Goal: Information Seeking & Learning: Learn about a topic

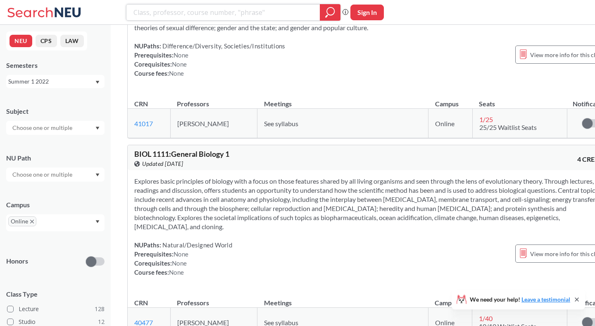
scroll to position [2432, 0]
click at [93, 79] on div "Summer 1 2022" at bounding box center [51, 81] width 86 height 9
click at [87, 106] on div "Fall 2025" at bounding box center [55, 99] width 98 height 23
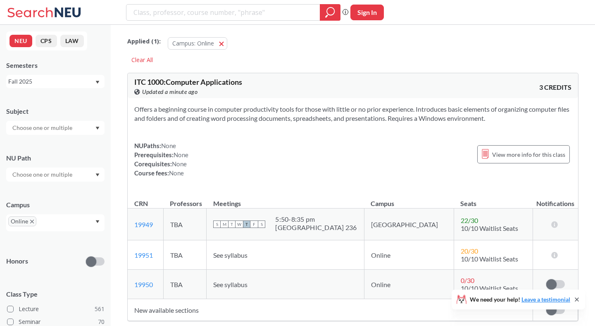
click at [77, 124] on div at bounding box center [55, 128] width 98 height 14
click at [72, 78] on div "Fall 2025" at bounding box center [51, 81] width 86 height 9
click at [47, 241] on div "Honors" at bounding box center [55, 255] width 98 height 29
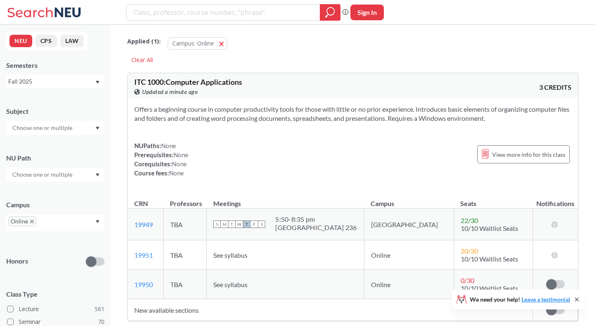
click at [47, 241] on div "Honors" at bounding box center [55, 255] width 98 height 29
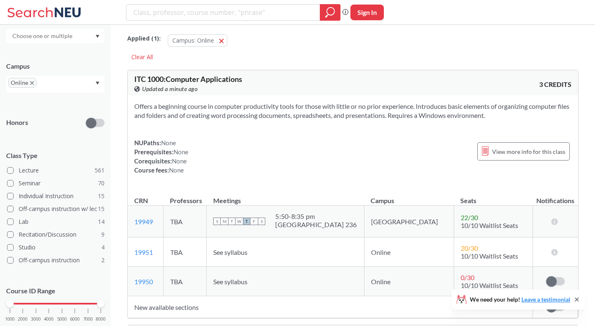
scroll to position [142, 0]
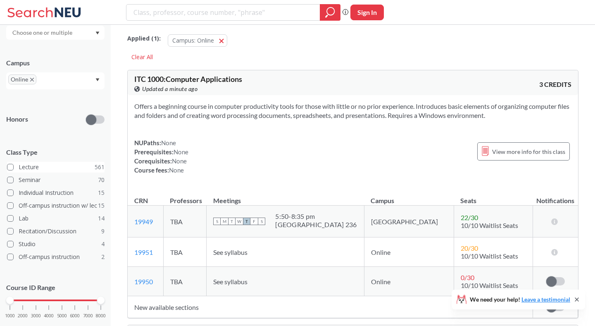
click at [11, 164] on span at bounding box center [10, 167] width 7 height 7
click at [19, 163] on input "Lecture 561" at bounding box center [22, 165] width 7 height 7
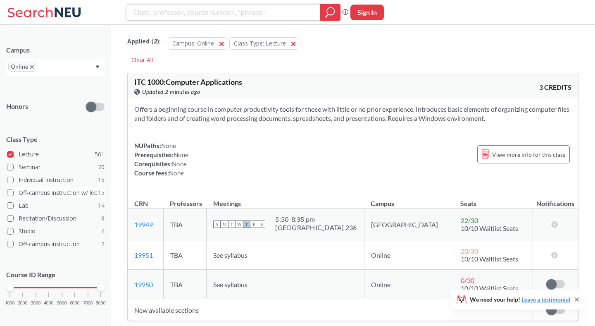
scroll to position [160, 0]
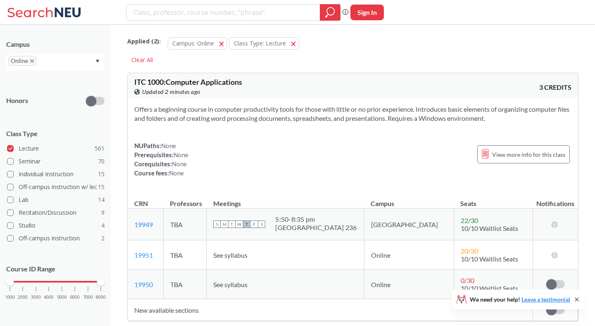
drag, startPoint x: 10, startPoint y: 279, endPoint x: 0, endPoint y: 282, distance: 10.3
click at [0, 282] on div "NEU CPS LAW Semesters Fall 2025 Subject NU Path Campus Online Honors Class Type…" at bounding box center [55, 175] width 111 height 301
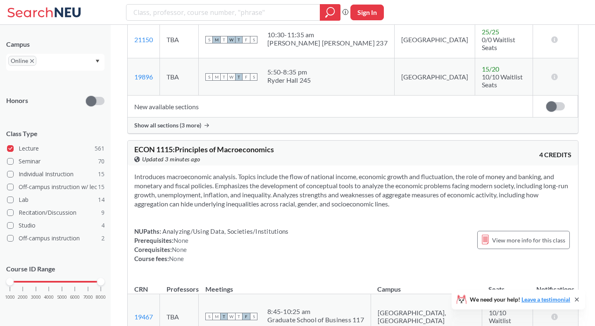
scroll to position [9063, 0]
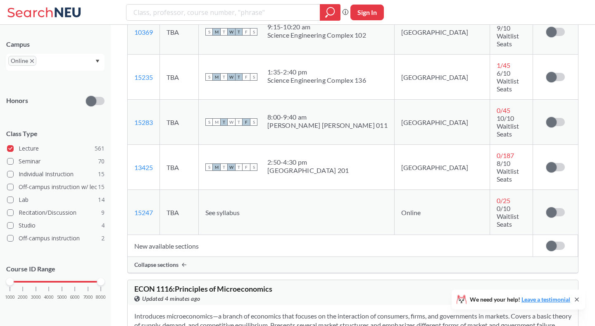
scroll to position [9578, 0]
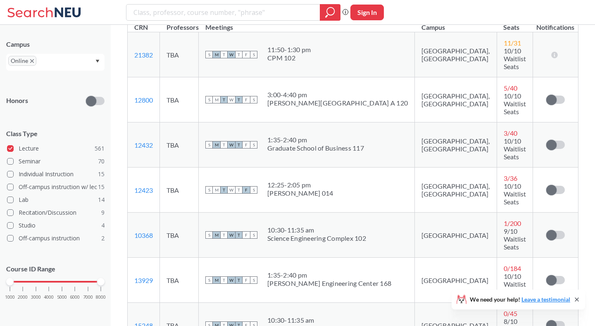
scroll to position [9931, 0]
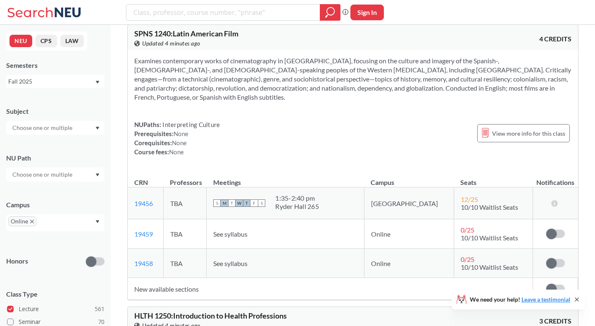
scroll to position [16387, 0]
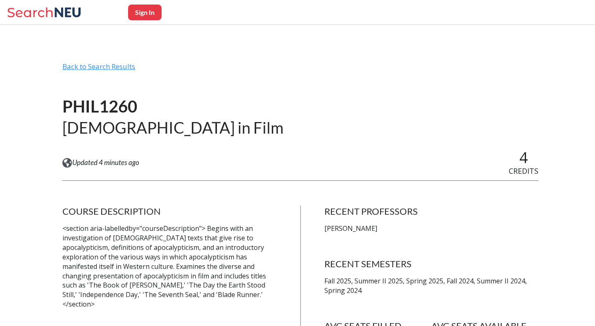
click at [81, 74] on div "Back to Search Results" at bounding box center [300, 70] width 476 height 16
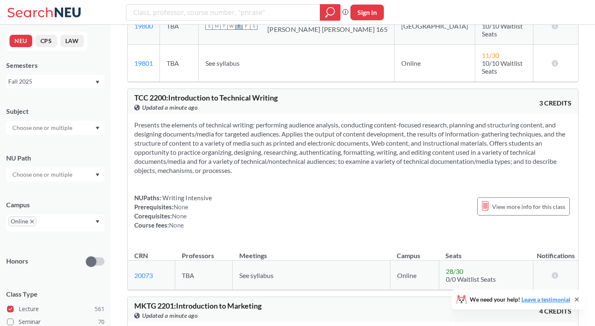
scroll to position [24979, 0]
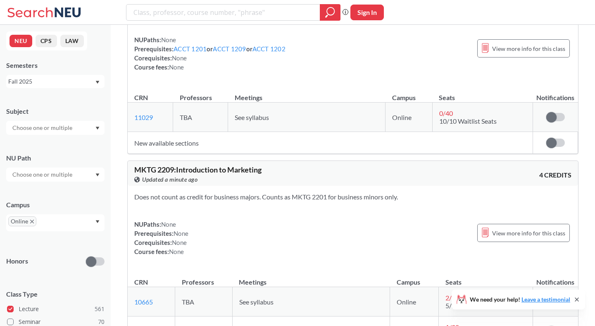
scroll to position [26727, 0]
